Goal: Contribute content: Add original content to the website for others to see

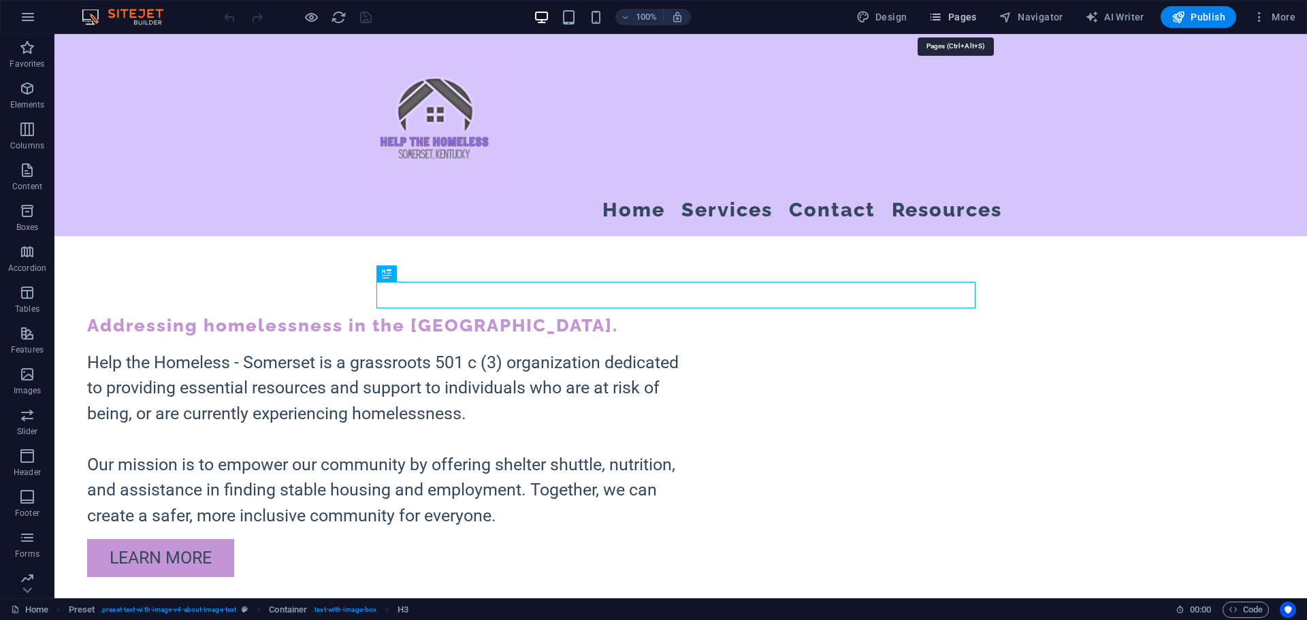
click at [965, 17] on span "Pages" at bounding box center [953, 17] width 48 height 14
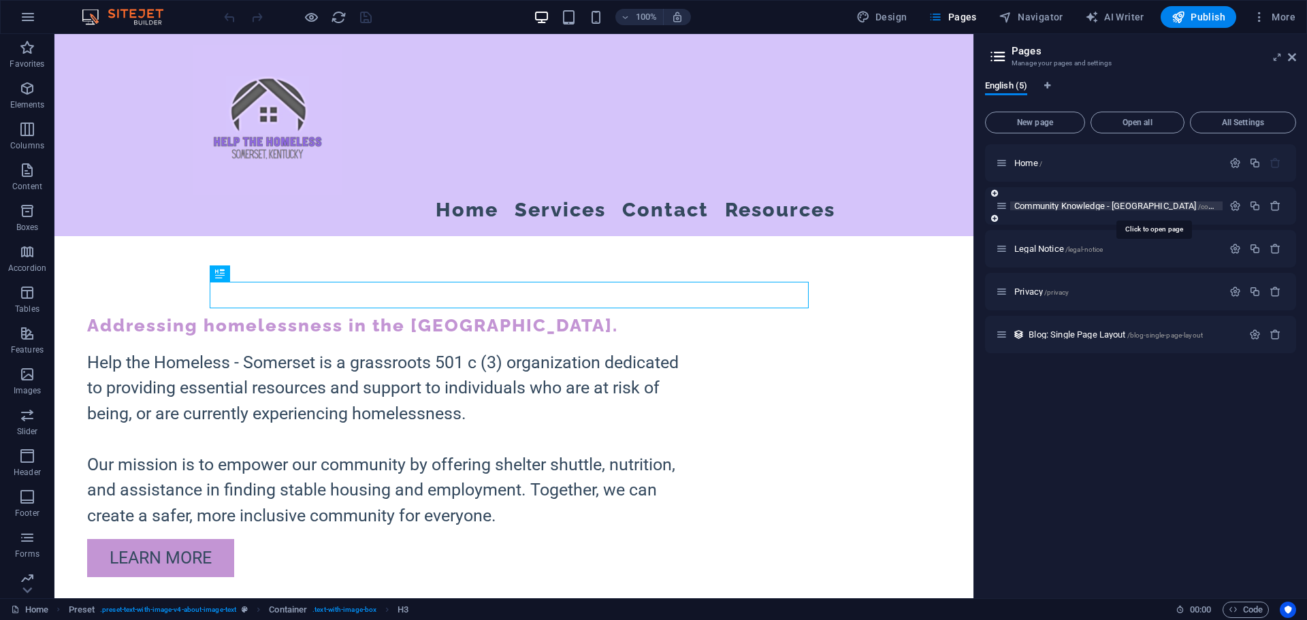
click at [1048, 206] on span "Community Knowledge - [GEOGRAPHIC_DATA] /community-knowledge-[GEOGRAPHIC_DATA]-…" at bounding box center [1191, 206] width 354 height 10
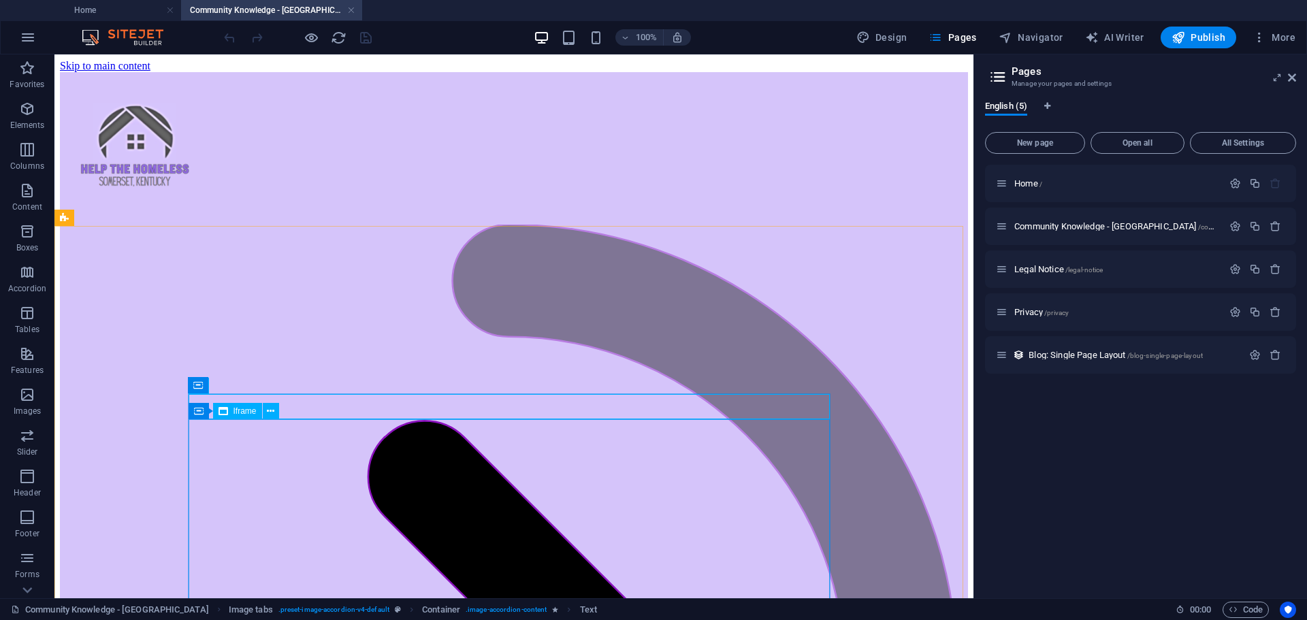
click at [237, 417] on div "Iframe" at bounding box center [237, 411] width 49 height 16
select select "%"
select select "px"
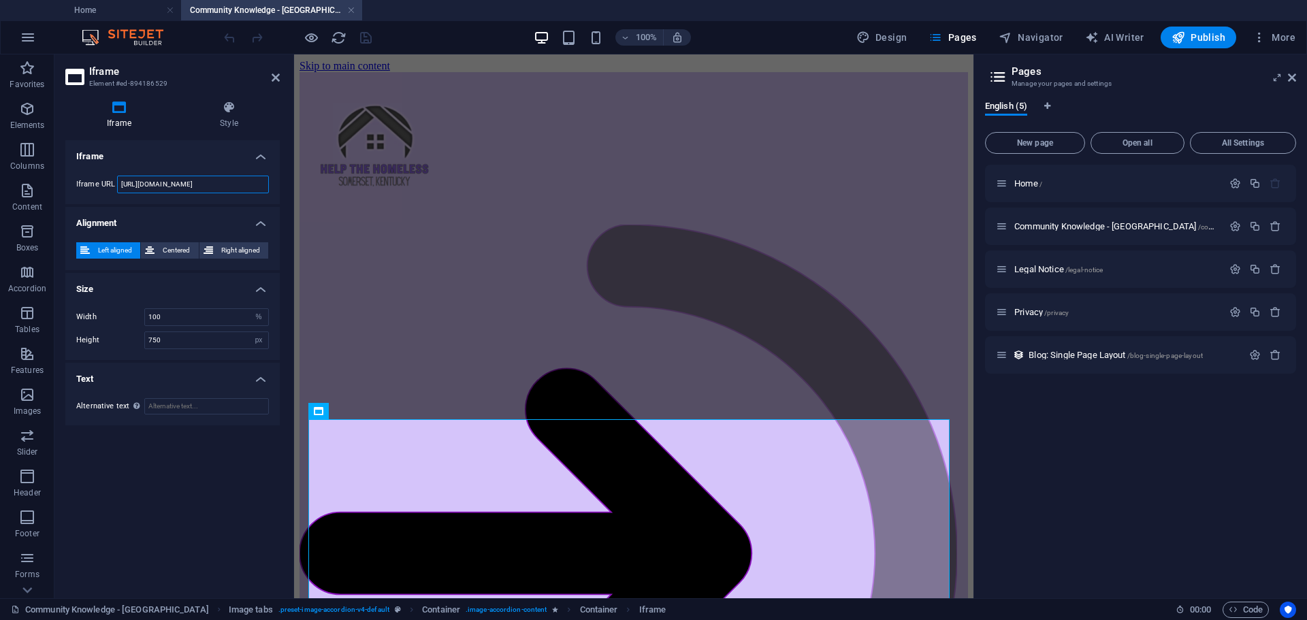
click at [178, 185] on input "[URL][DOMAIN_NAME]" at bounding box center [193, 185] width 152 height 18
click at [178, 184] on input "[URL][DOMAIN_NAME]" at bounding box center [193, 185] width 152 height 18
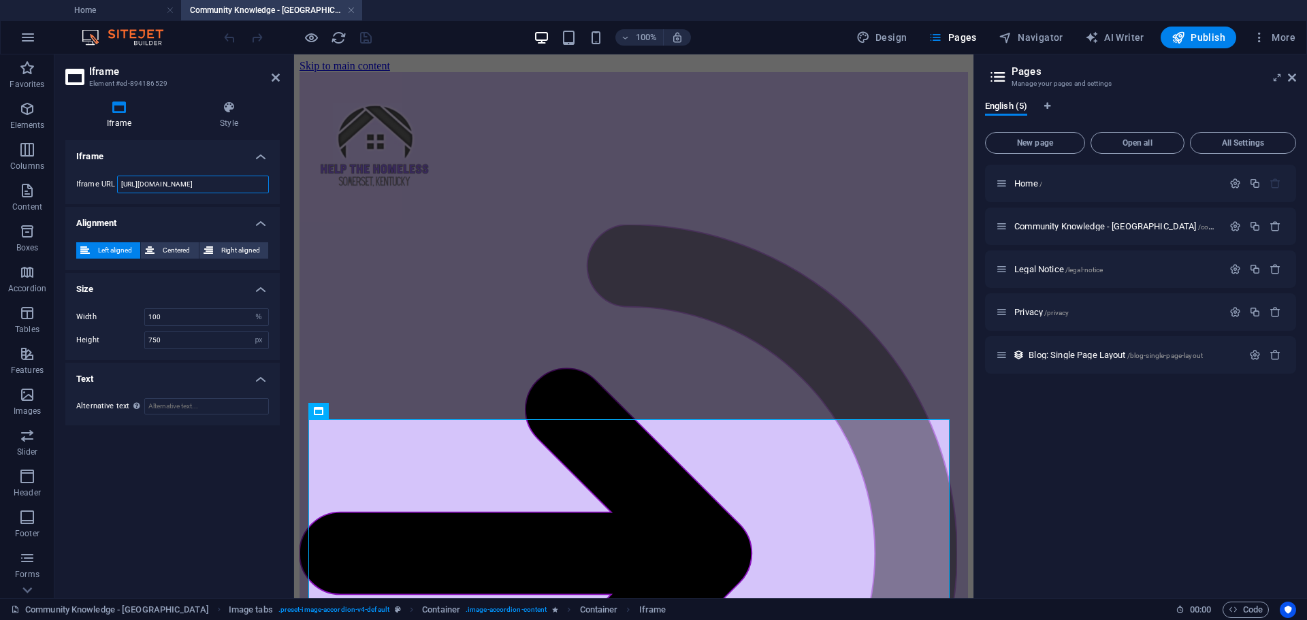
drag, startPoint x: 204, startPoint y: 182, endPoint x: 281, endPoint y: 176, distance: 77.9
click at [281, 176] on div "Iframe Style Iframe Iframe URL [URL][DOMAIN_NAME] Alignment Left aligned Center…" at bounding box center [172, 344] width 236 height 509
click at [251, 187] on input "[URL][DOMAIN_NAME]" at bounding box center [193, 185] width 152 height 18
paste input "kb=4&cat=10&q="
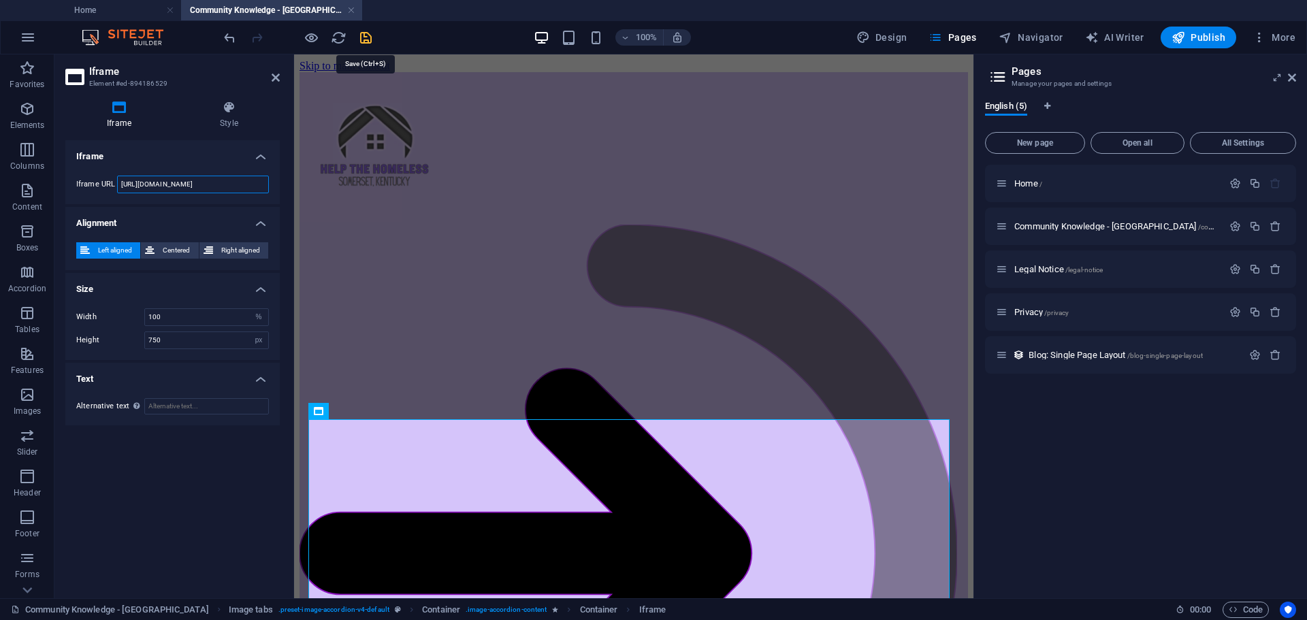
type input "[URL][DOMAIN_NAME]"
click at [366, 30] on icon "save" at bounding box center [366, 38] width 16 height 16
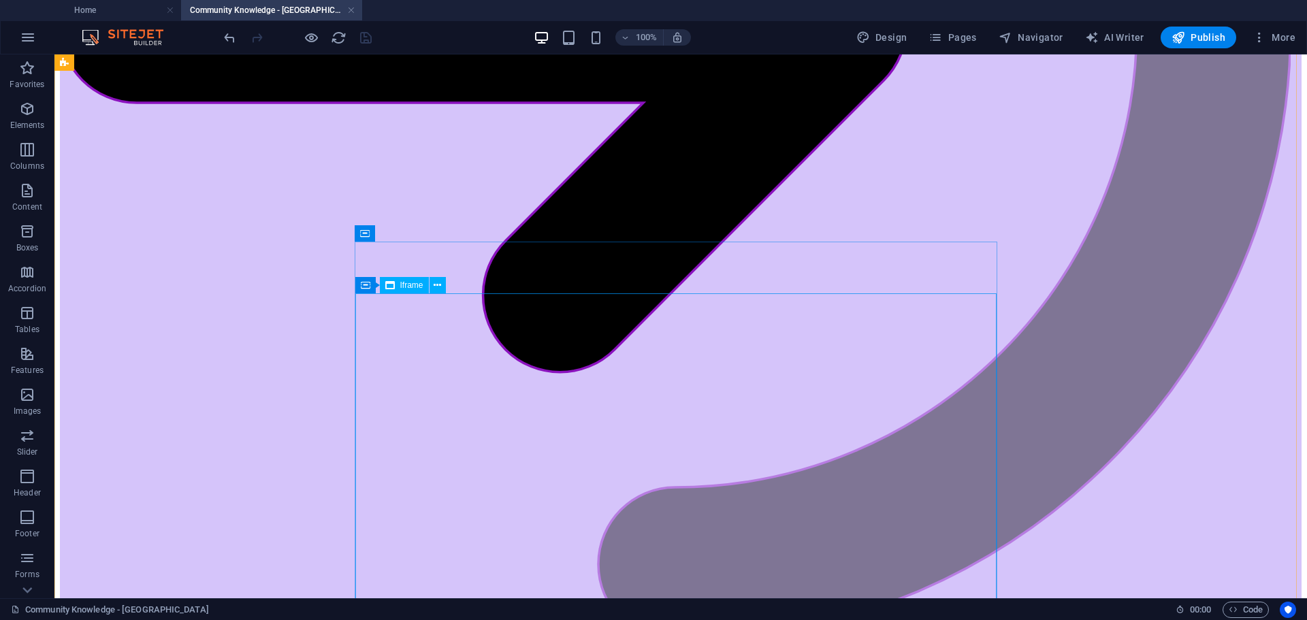
scroll to position [816, 0]
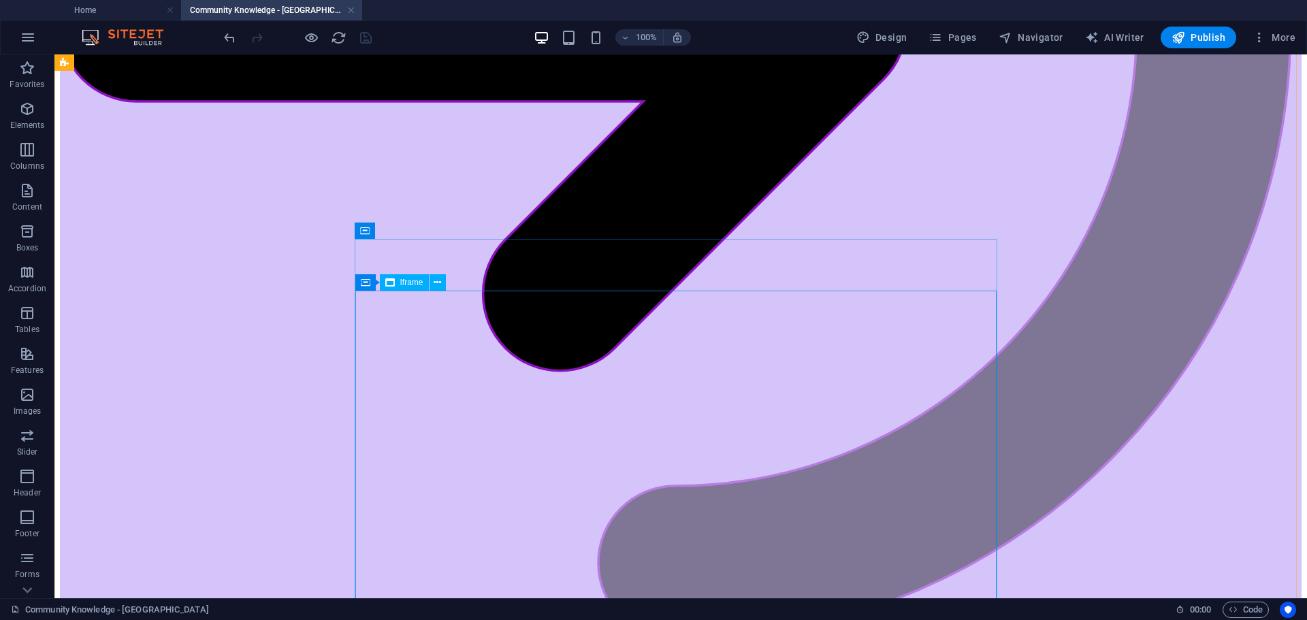
click at [408, 286] on span "Iframe" at bounding box center [411, 282] width 23 height 8
select select "%"
select select "px"
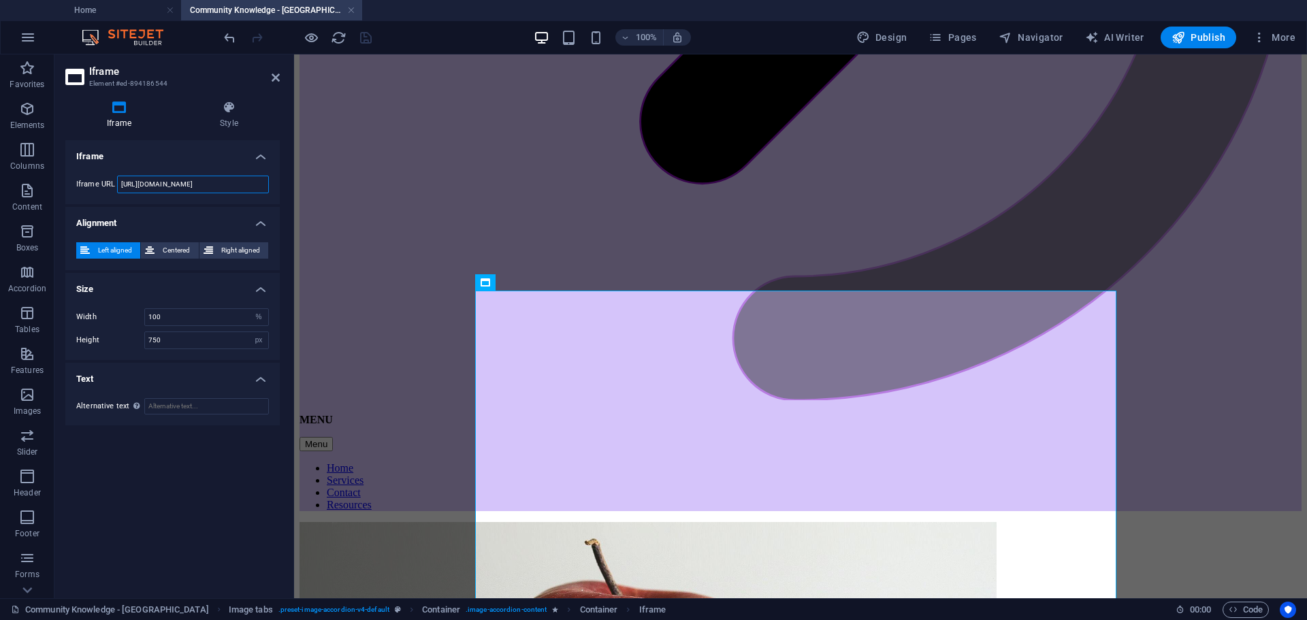
click at [178, 190] on input "[URL][DOMAIN_NAME]" at bounding box center [193, 185] width 152 height 18
paste input "kb=4&cat=9&q="
type input "[URL][DOMAIN_NAME]"
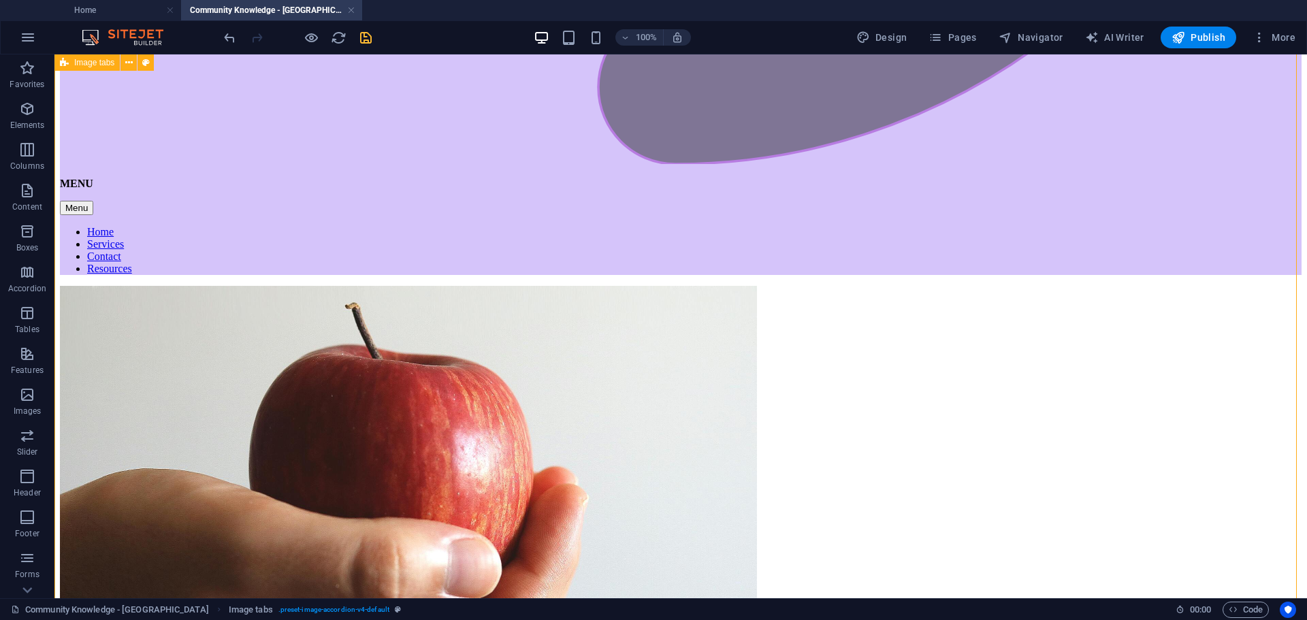
scroll to position [1292, 0]
click at [406, 494] on span "Iframe" at bounding box center [411, 493] width 23 height 8
select select "%"
select select "px"
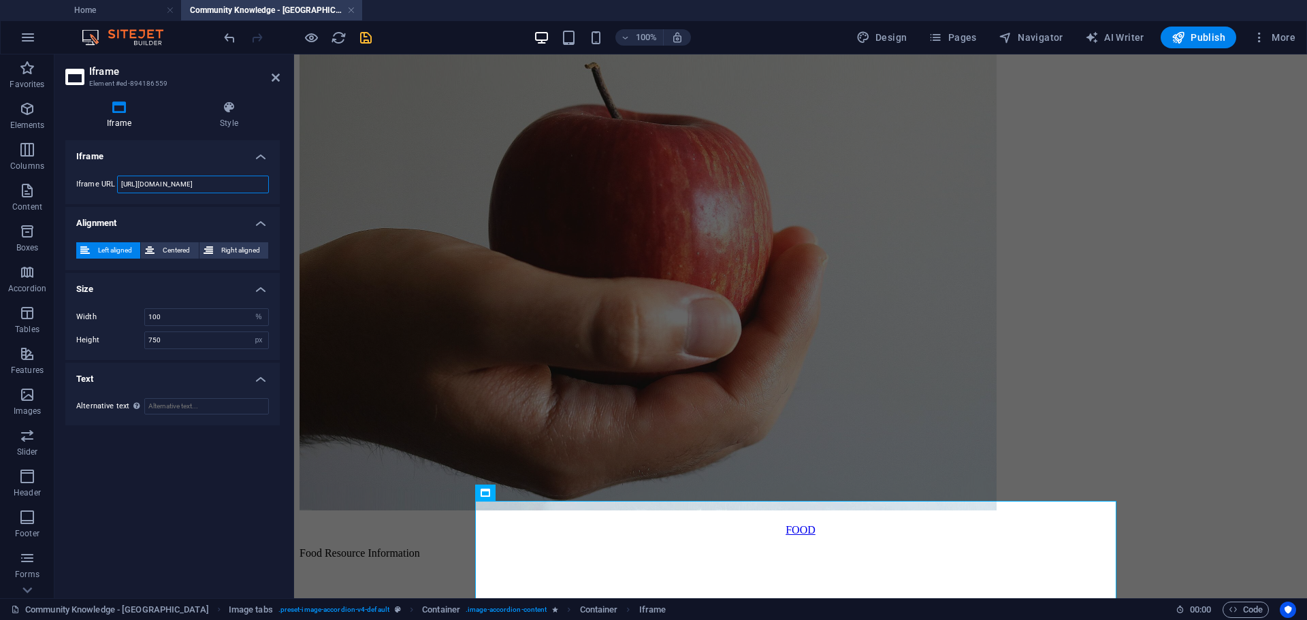
click at [189, 176] on input "[URL][DOMAIN_NAME]" at bounding box center [193, 185] width 152 height 18
paste input "kb=4&cat=11&q="
type input "[URL][DOMAIN_NAME]"
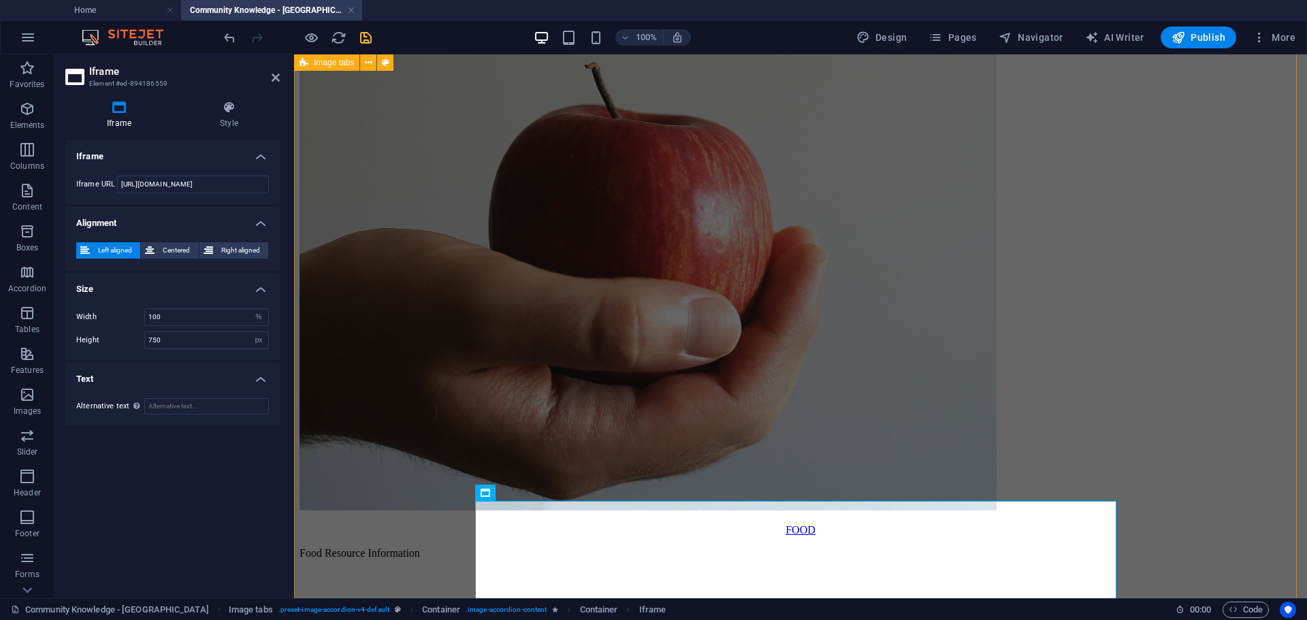
scroll to position [0, 0]
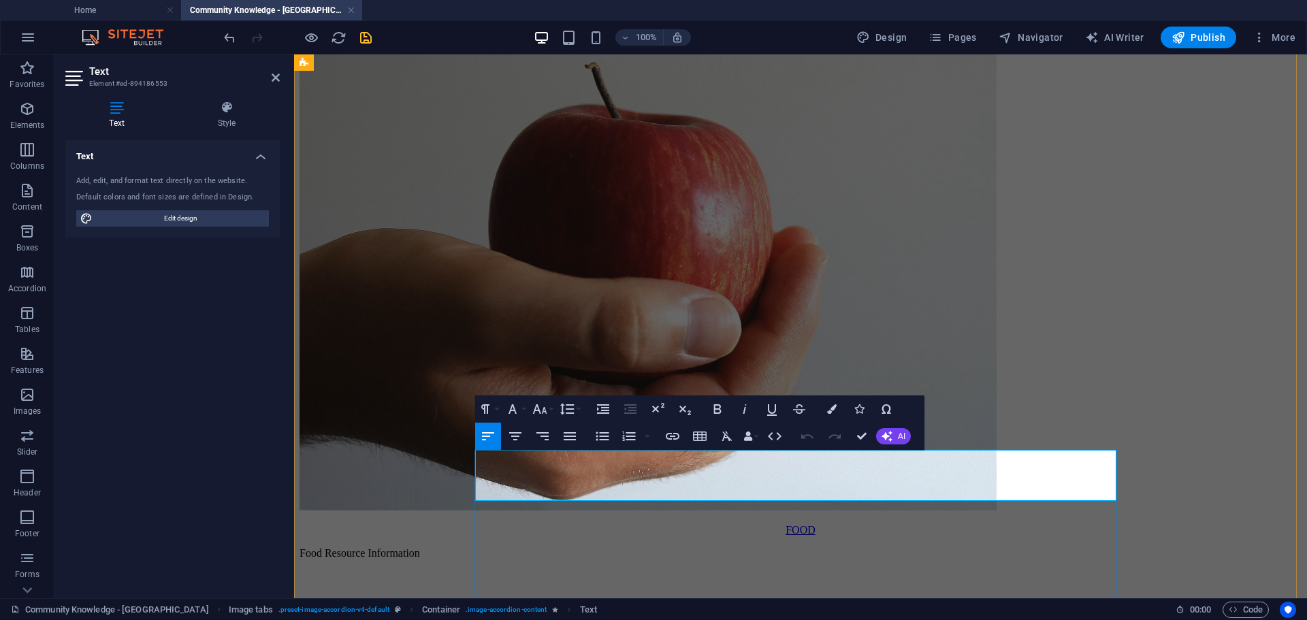
drag, startPoint x: 837, startPoint y: 494, endPoint x: 884, endPoint y: 485, distance: 47.8
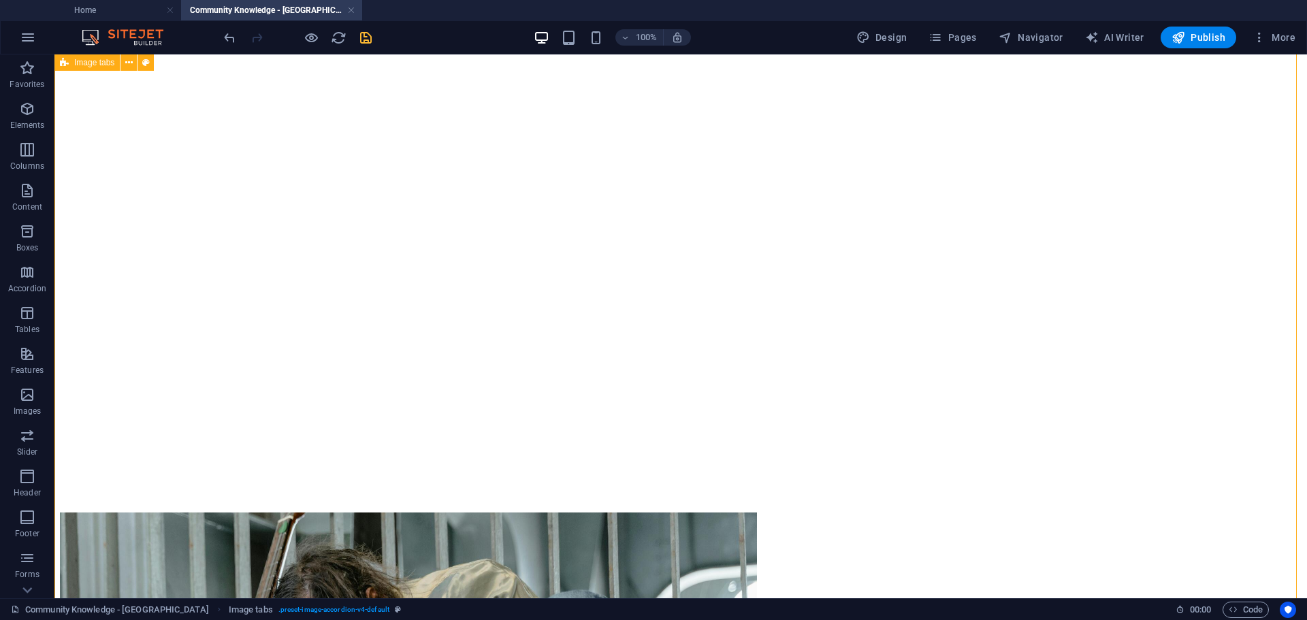
scroll to position [2108, 0]
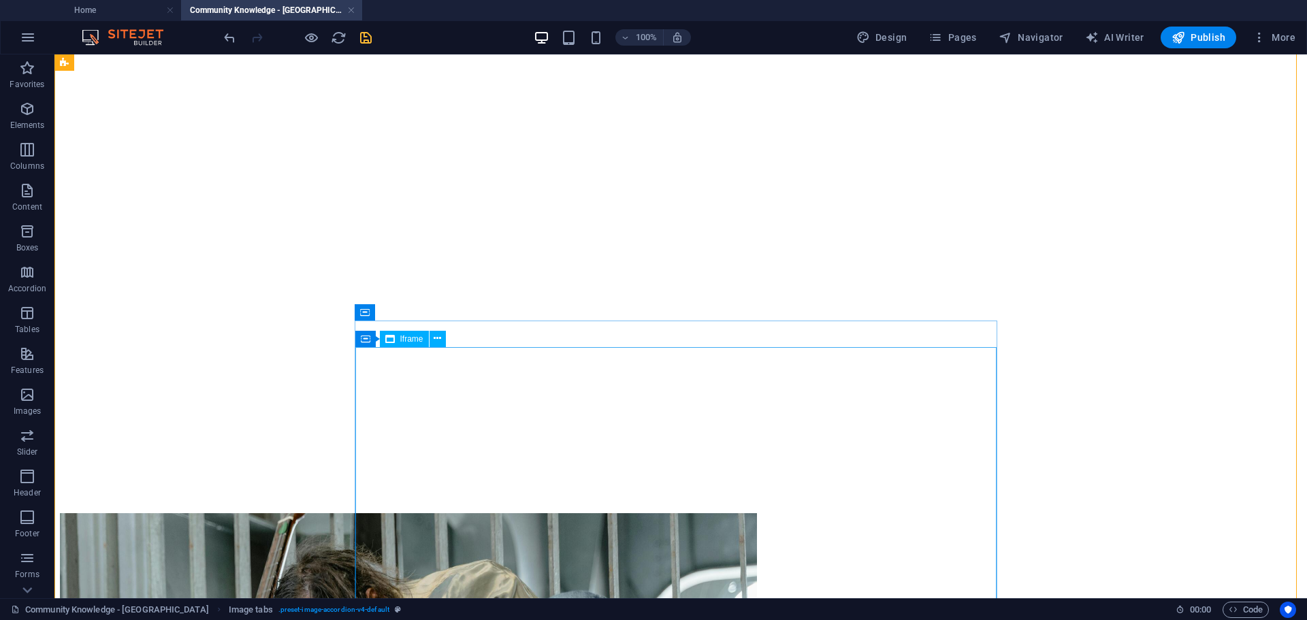
click at [406, 340] on span "Iframe" at bounding box center [411, 339] width 23 height 8
select select "%"
select select "px"
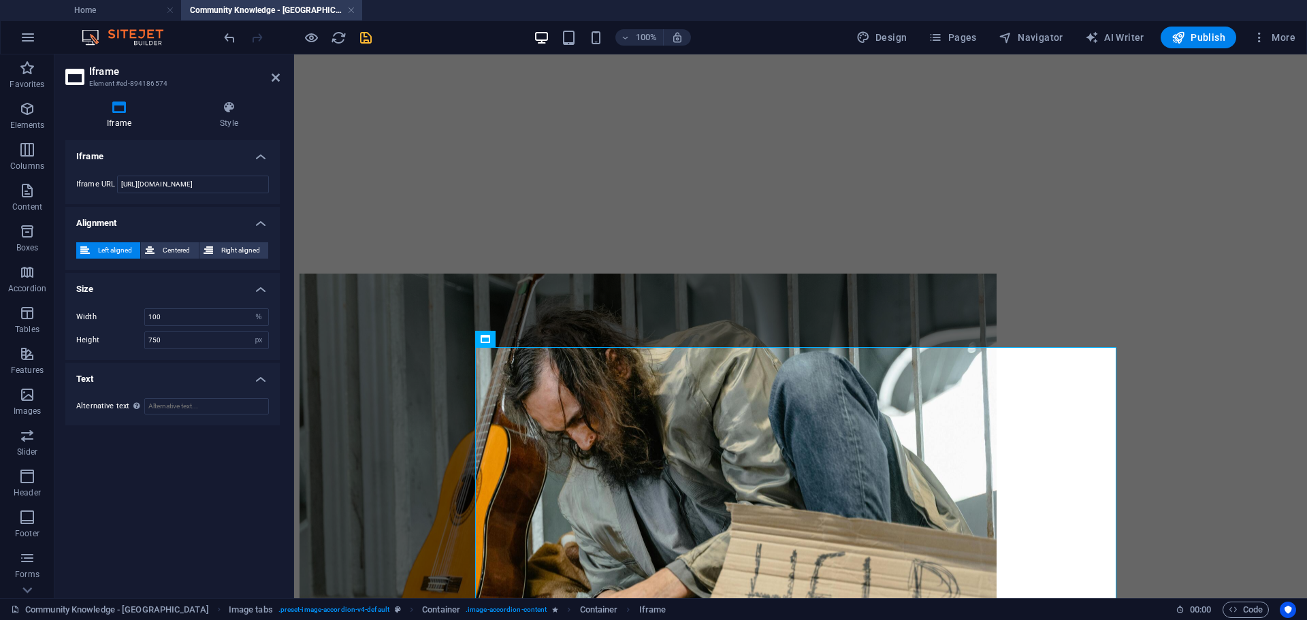
click at [176, 174] on div "Iframe URL [URL][DOMAIN_NAME]" at bounding box center [172, 184] width 214 height 39
click at [179, 182] on input "[URL][DOMAIN_NAME]" at bounding box center [193, 185] width 152 height 18
paste input "article.php?id=10&ret=kb%3D1%26cat%3D2%26q%3D"
type input "[URL][DOMAIN_NAME]"
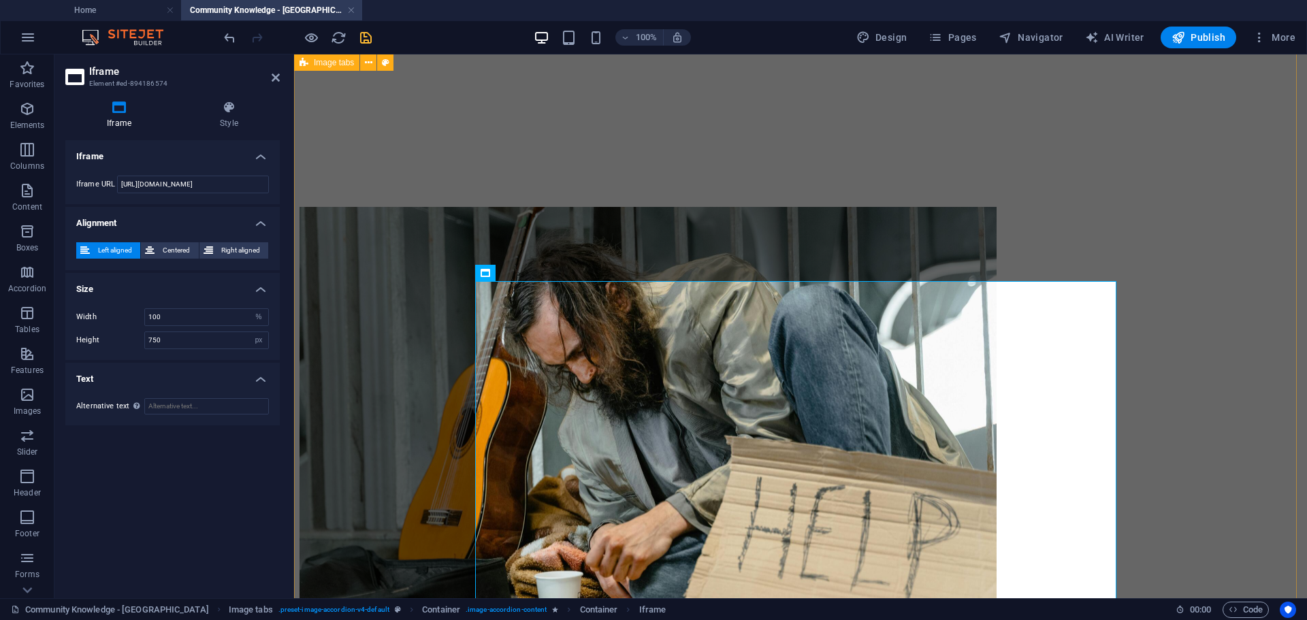
scroll to position [2175, 0]
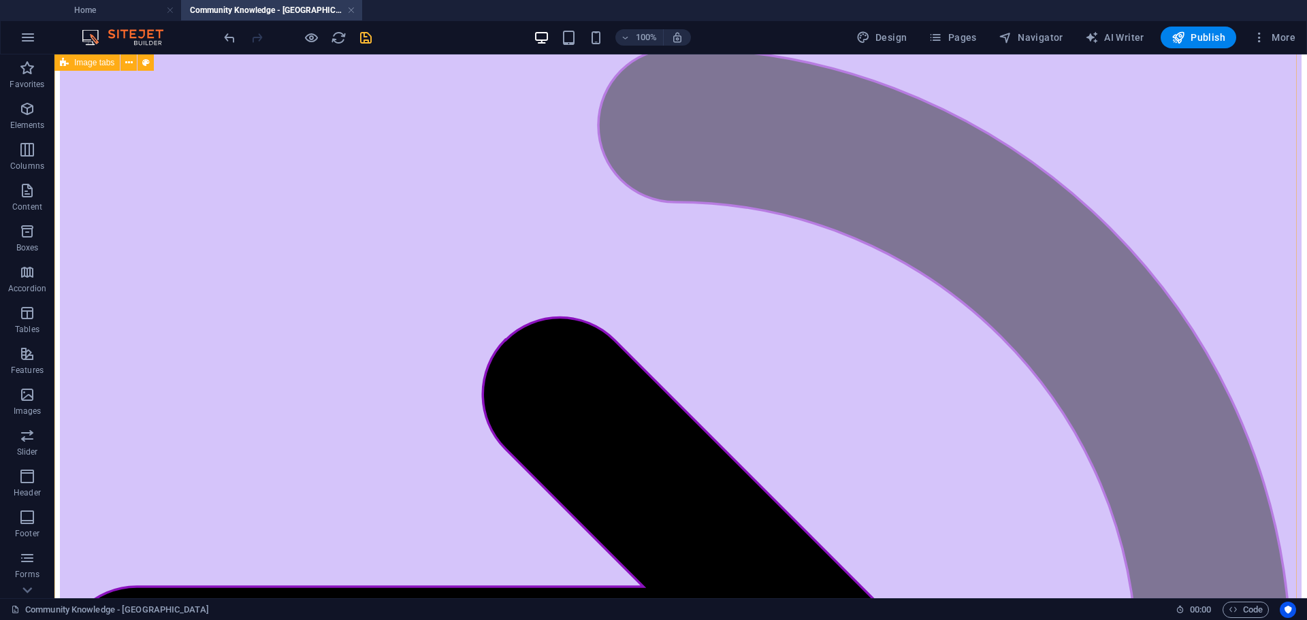
scroll to position [0, 0]
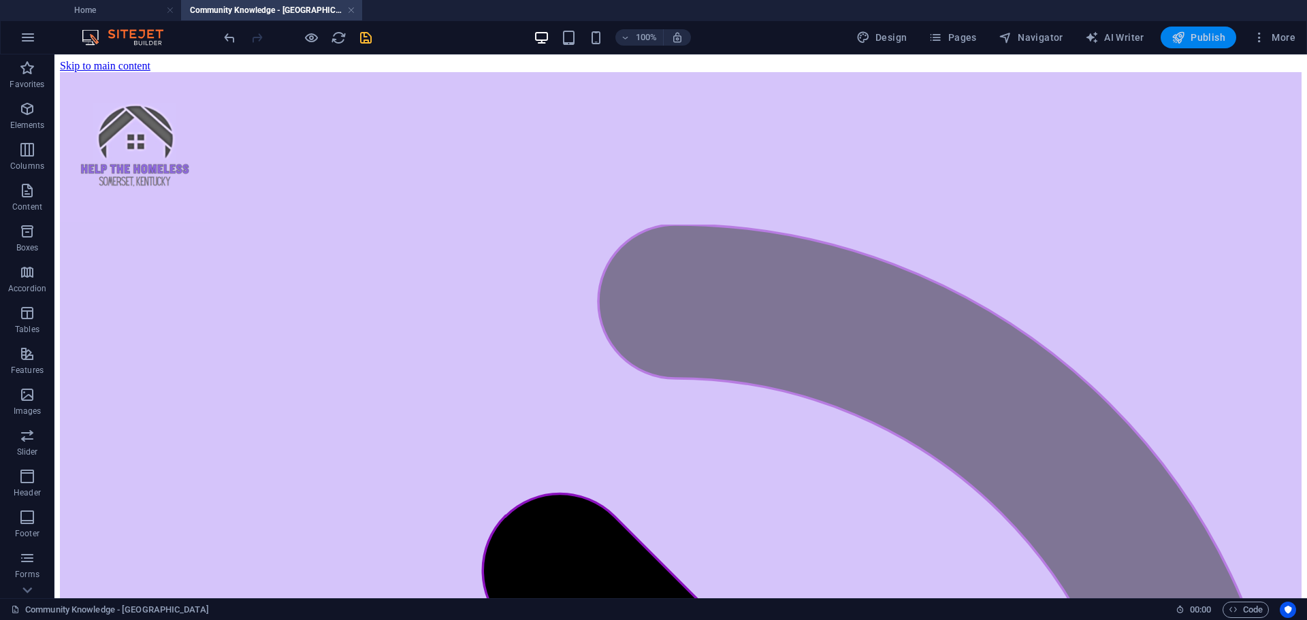
click at [1207, 31] on span "Publish" at bounding box center [1199, 38] width 54 height 14
